Goal: Task Accomplishment & Management: Use online tool/utility

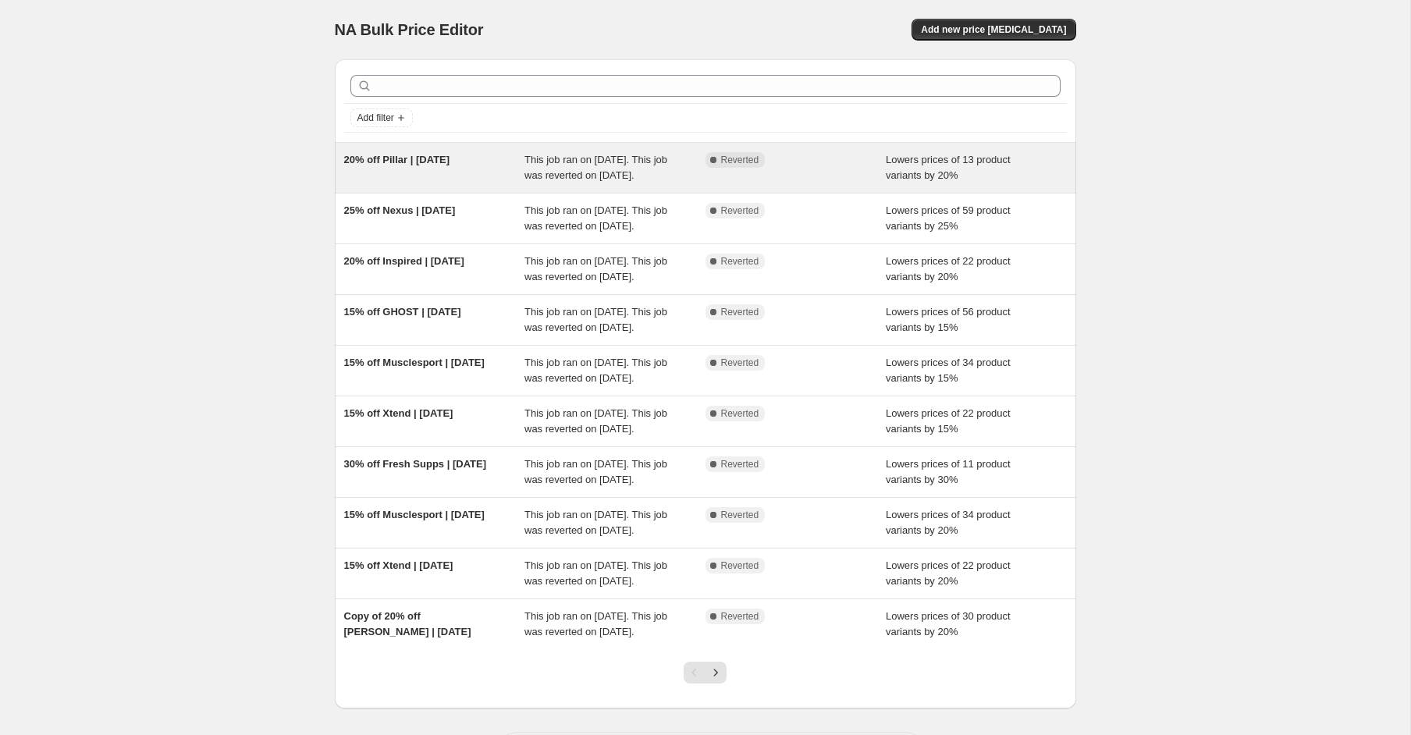
click at [450, 183] on div "20% off Pillar | [DATE]" at bounding box center [434, 167] width 181 height 31
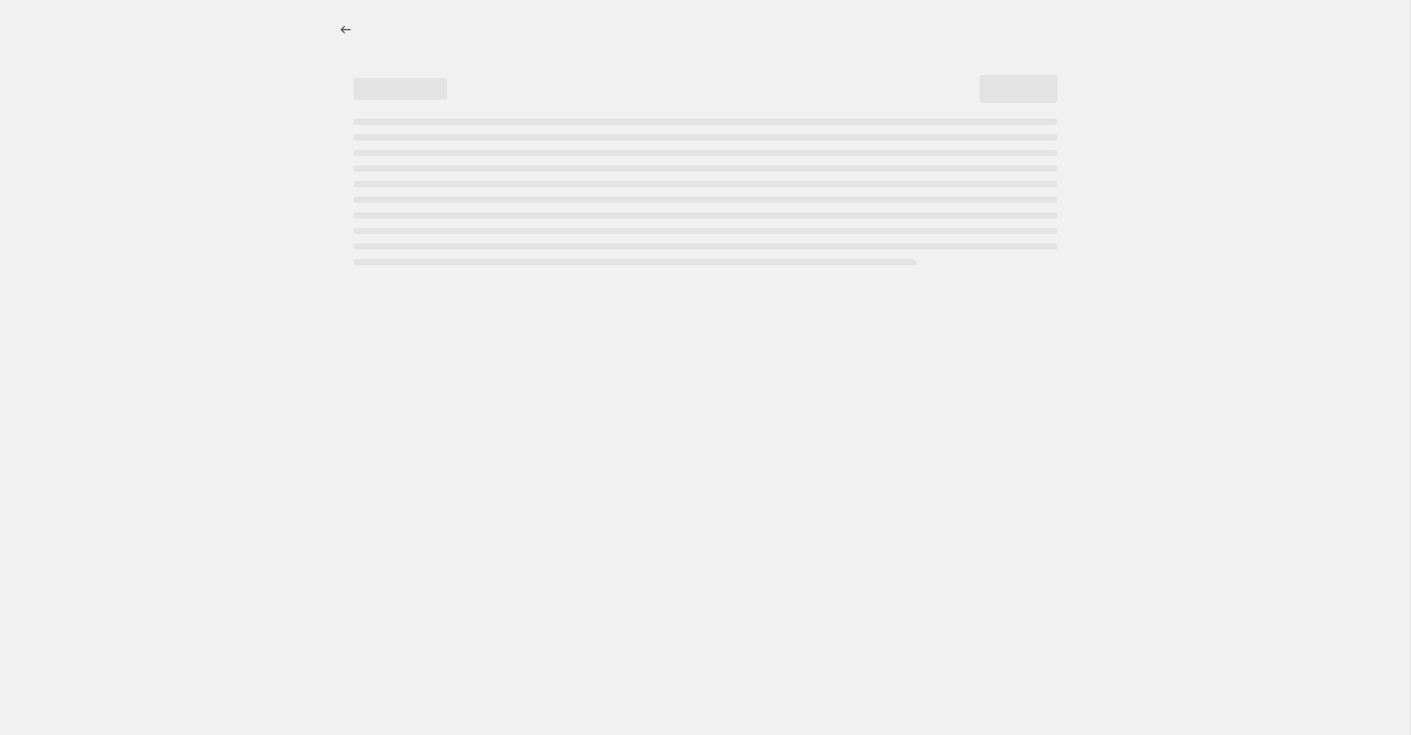
select select "percentage"
select select "product_status"
select select "collection"
select select "not_equal"
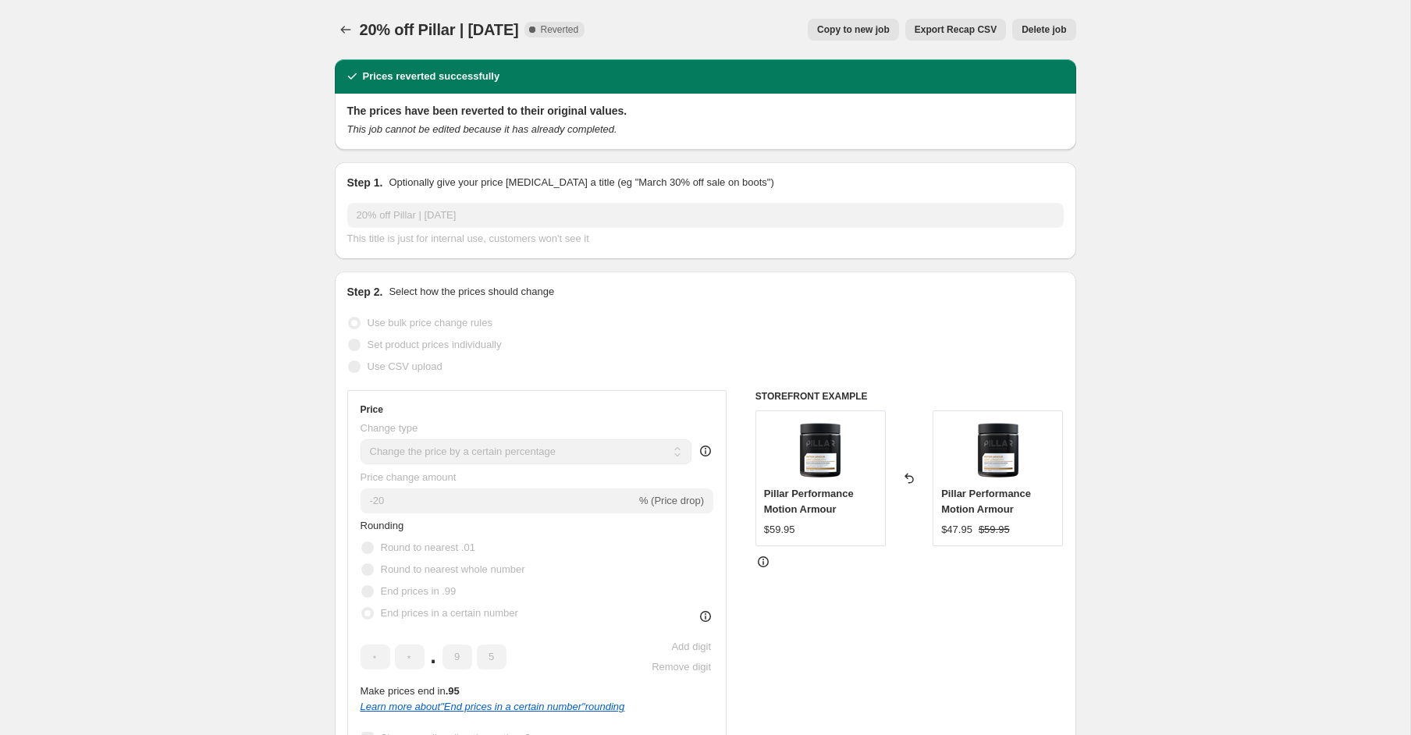
click at [831, 30] on span "Copy to new job" at bounding box center [853, 29] width 73 height 12
select select "percentage"
select select "product_status"
select select "collection"
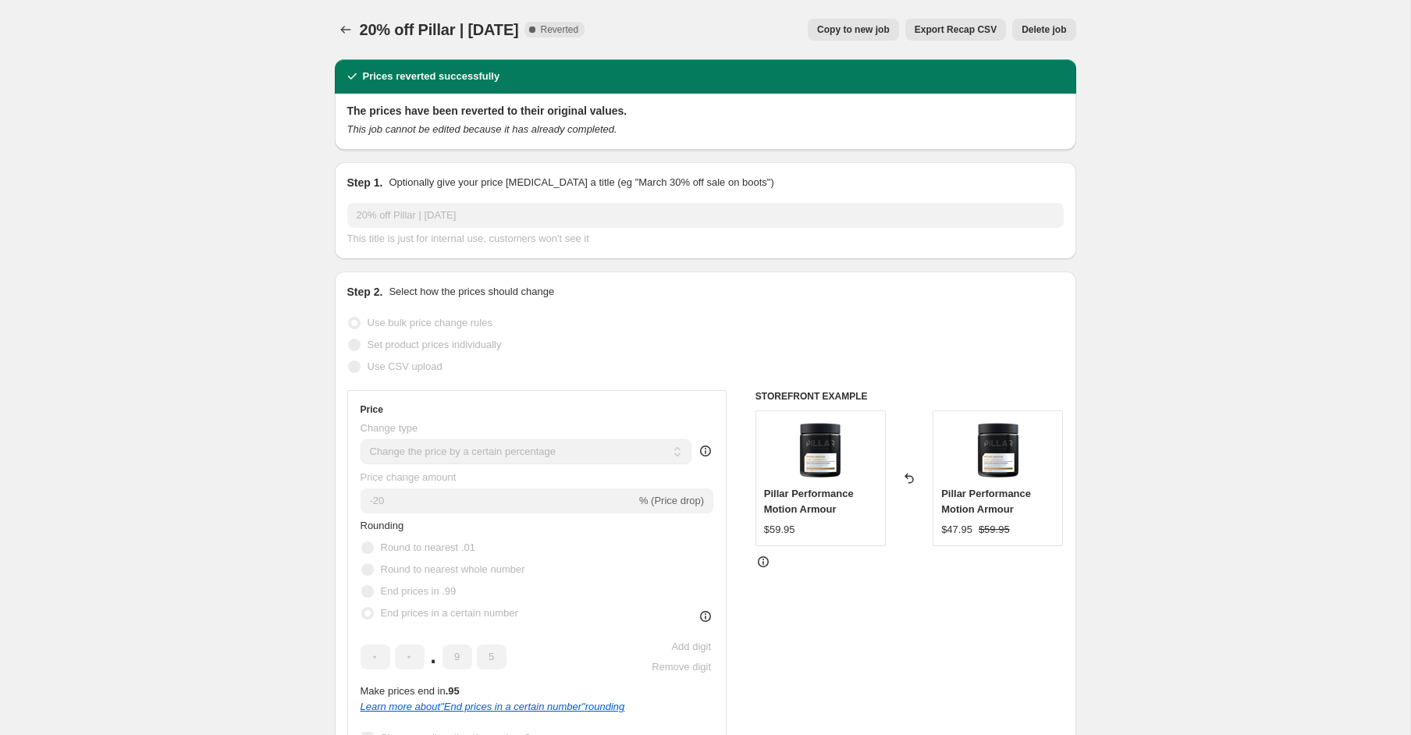
select select "not_equal"
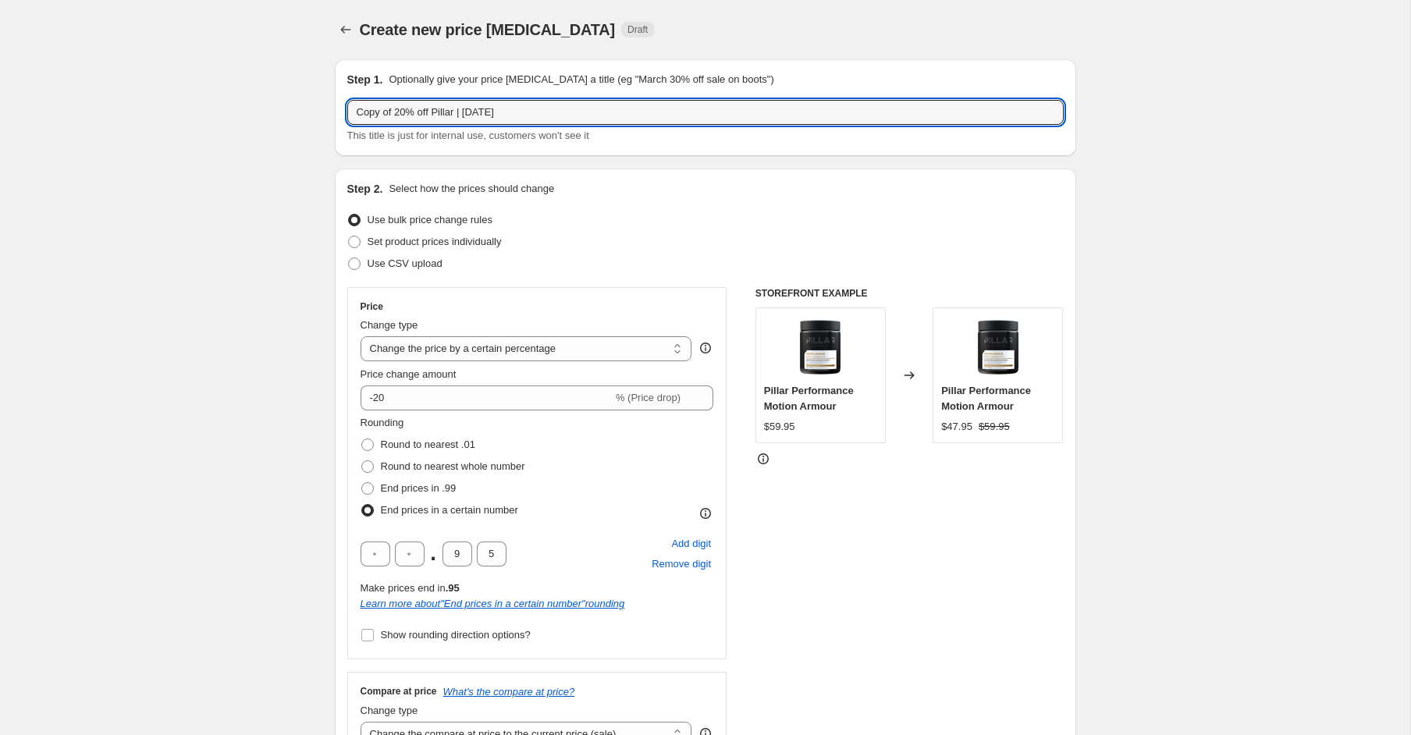
drag, startPoint x: 397, startPoint y: 114, endPoint x: 313, endPoint y: 114, distance: 84.3
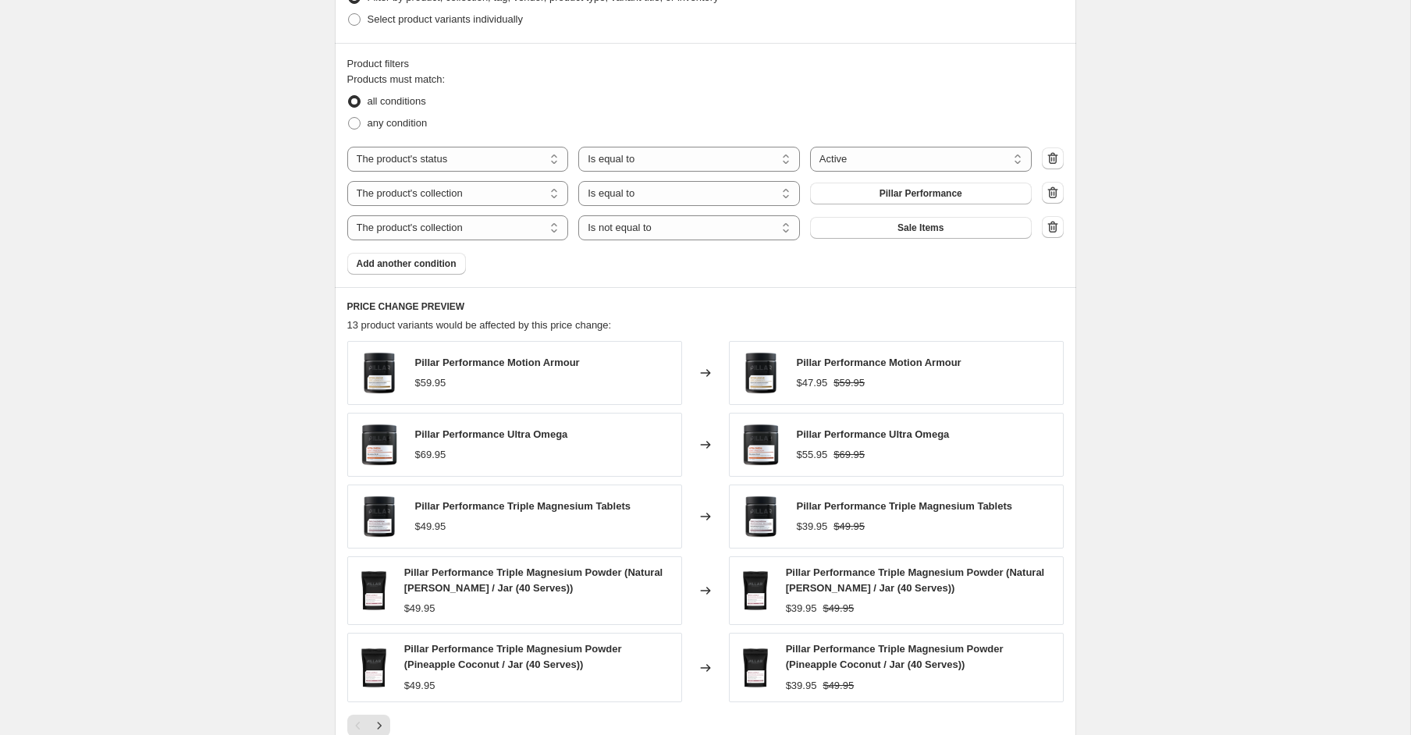
scroll to position [1168, 0]
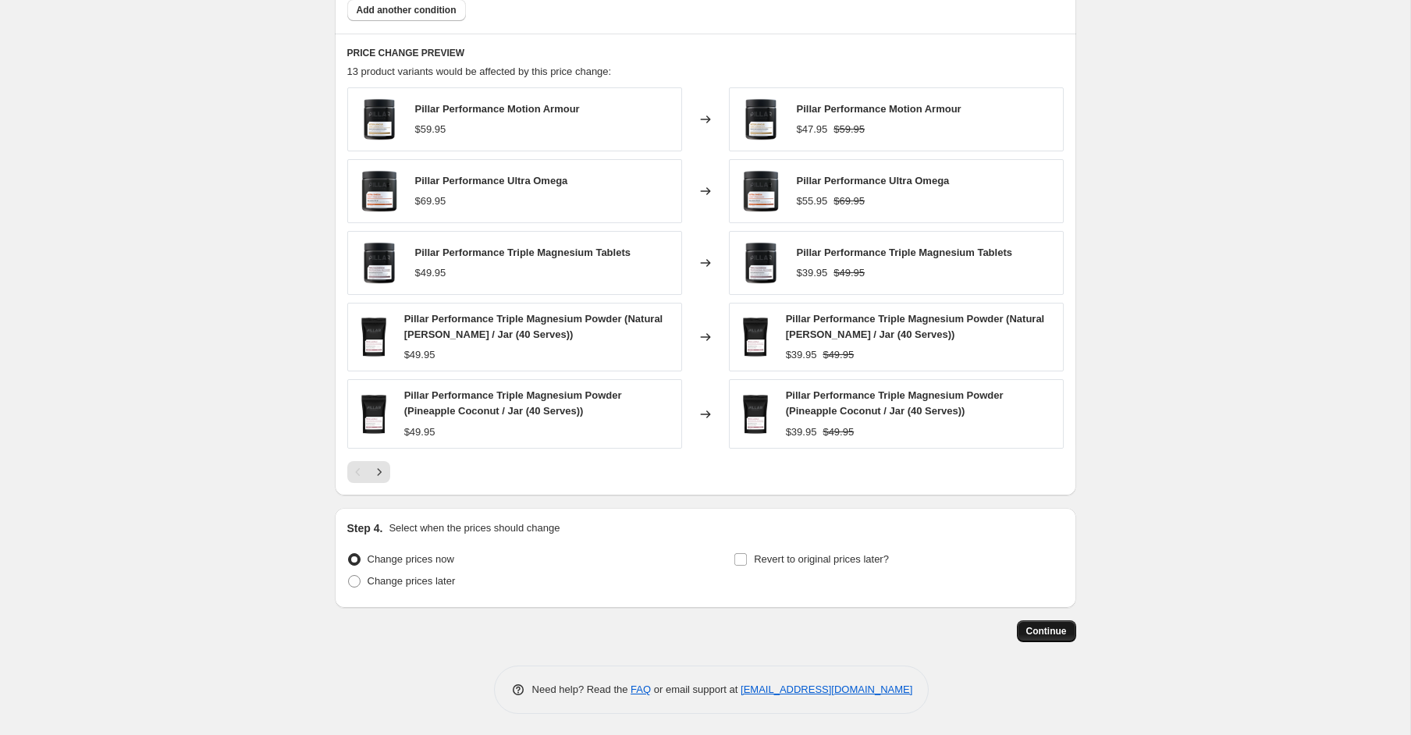
click at [1041, 628] on span "Continue" at bounding box center [1047, 631] width 41 height 12
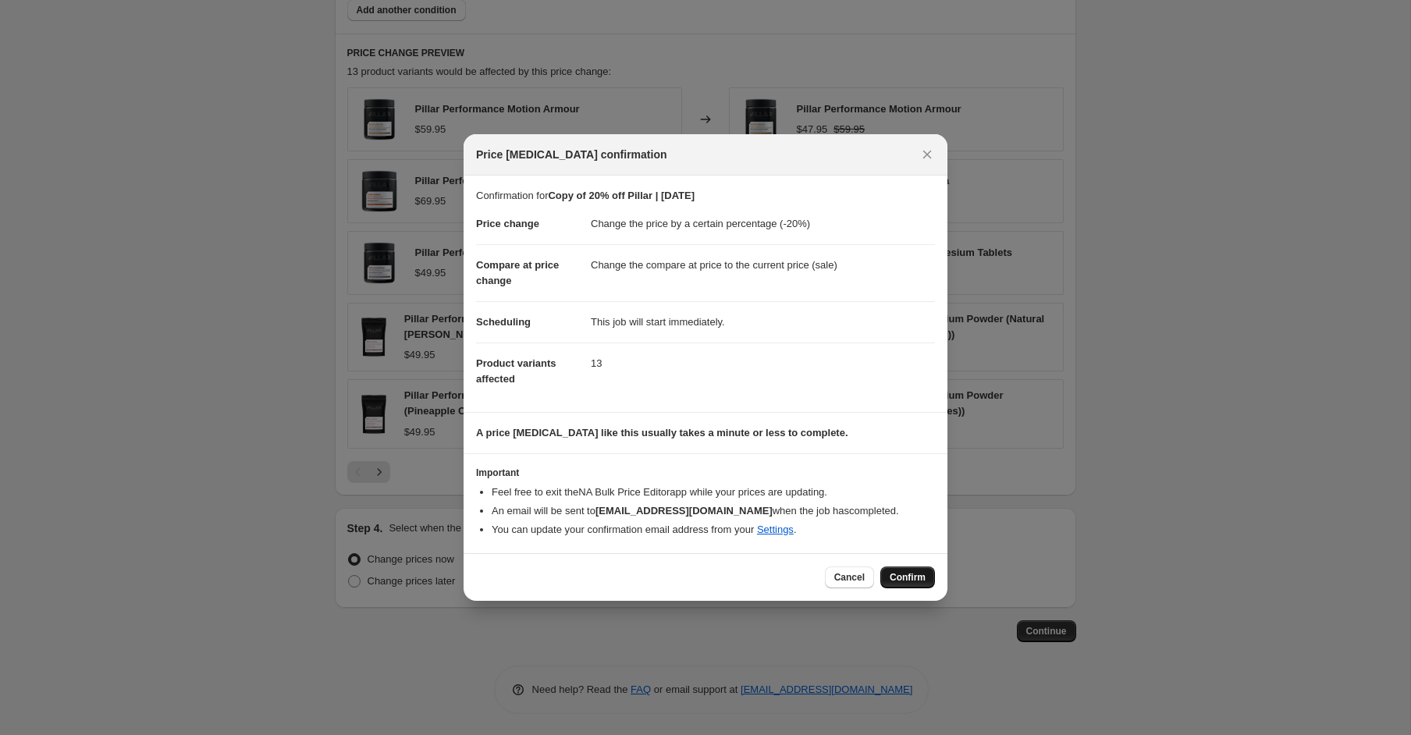
click at [919, 576] on span "Confirm" at bounding box center [908, 577] width 36 height 12
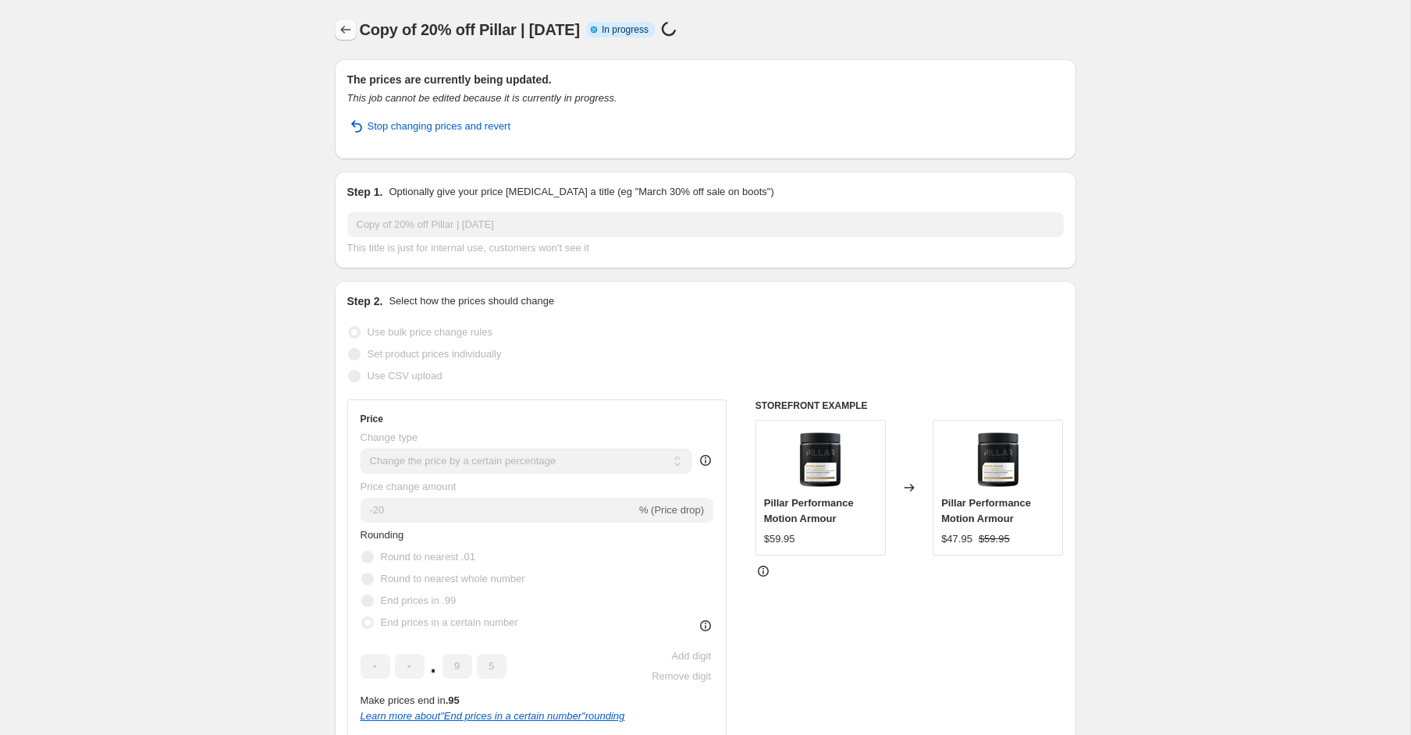
click at [343, 30] on icon "Price change jobs" at bounding box center [346, 30] width 16 height 16
